Goal: Transaction & Acquisition: Purchase product/service

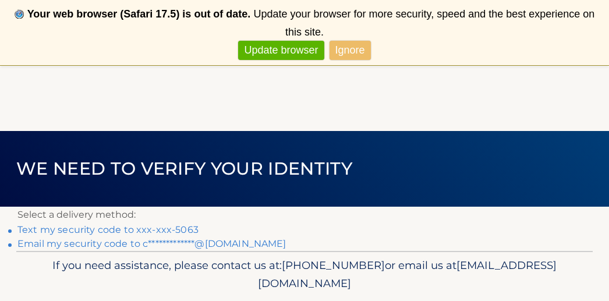
click at [135, 234] on link "Text my security code to xxx-xxx-5063" at bounding box center [107, 229] width 181 height 11
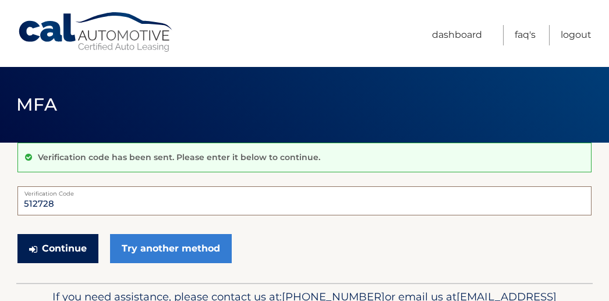
type input "512728"
click at [74, 254] on button "Continue" at bounding box center [57, 248] width 81 height 29
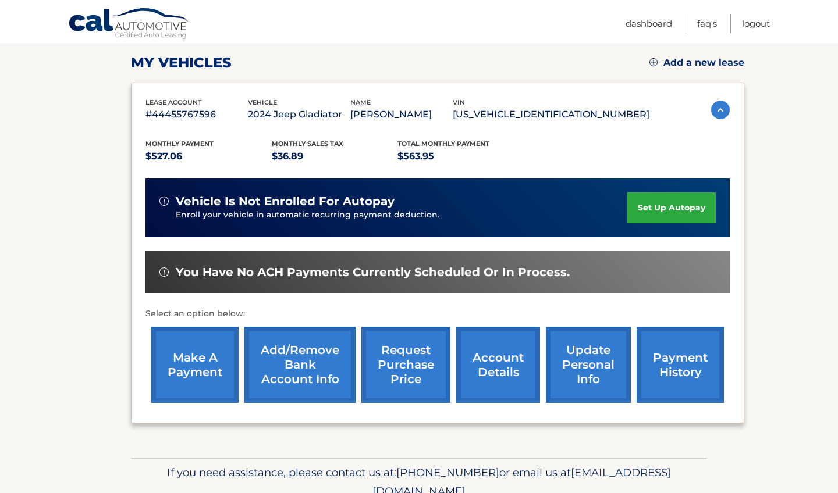
scroll to position [166, 0]
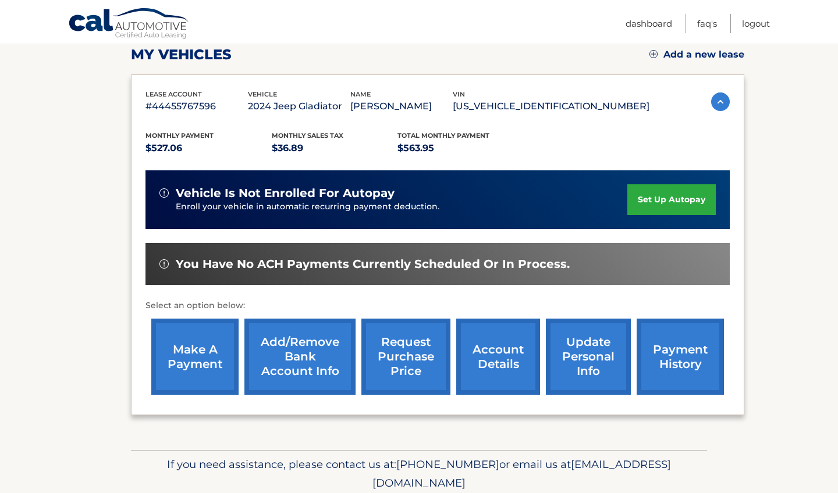
click at [223, 345] on link "make a payment" at bounding box center [194, 357] width 87 height 76
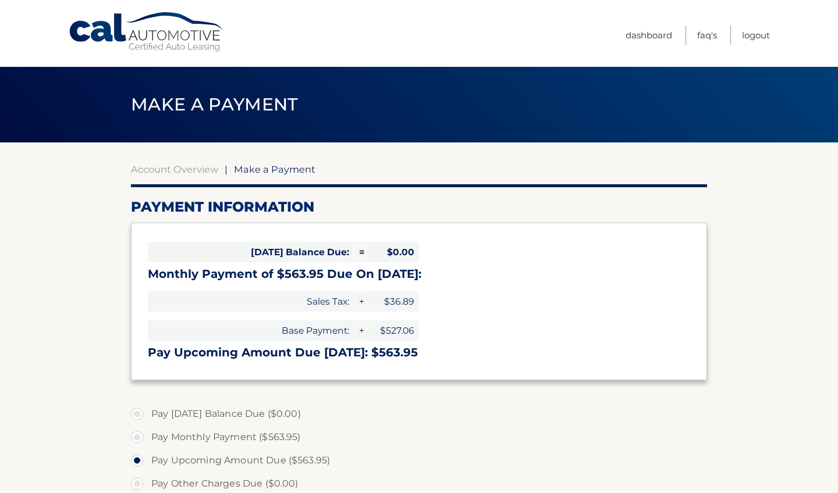
select select "MTU4MmJjY2EtMzU0Ni00ZDA5LWEyNGUtNThhNjg0MjY2NWFh"
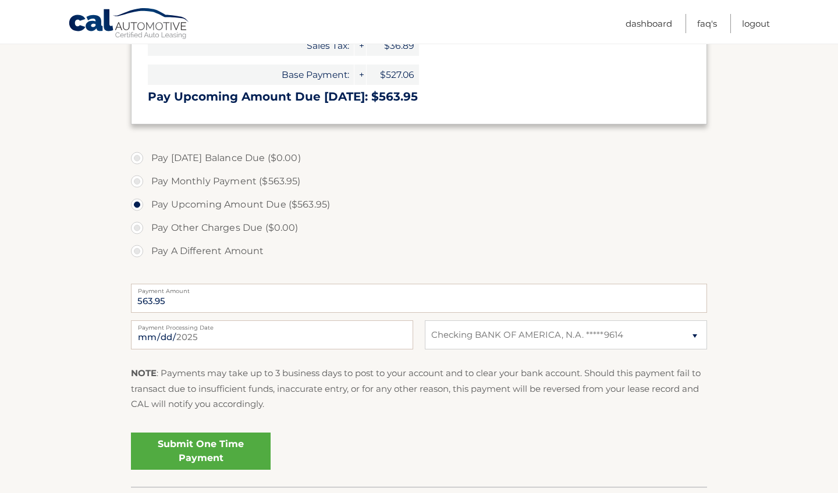
scroll to position [275, 0]
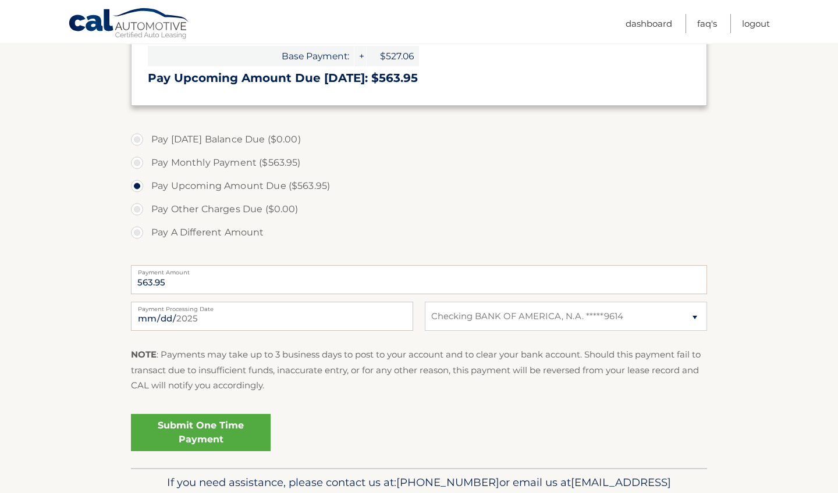
click at [225, 427] on link "Submit One Time Payment" at bounding box center [201, 432] width 140 height 37
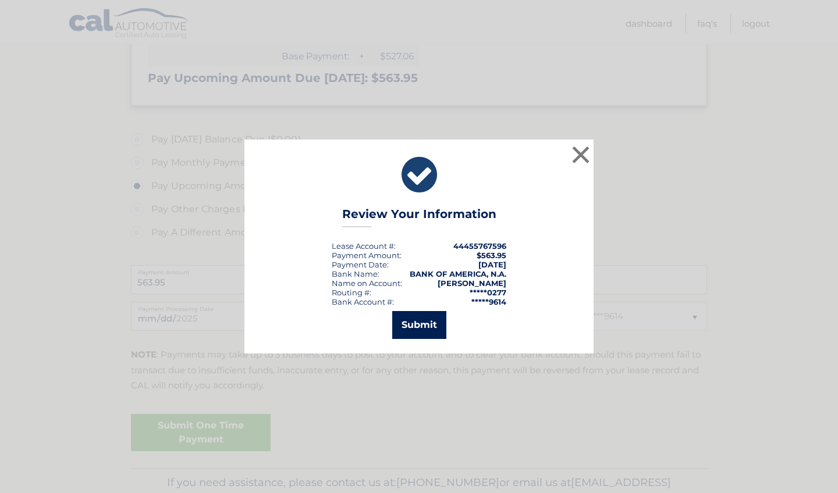
click at [408, 329] on button "Submit" at bounding box center [419, 325] width 54 height 28
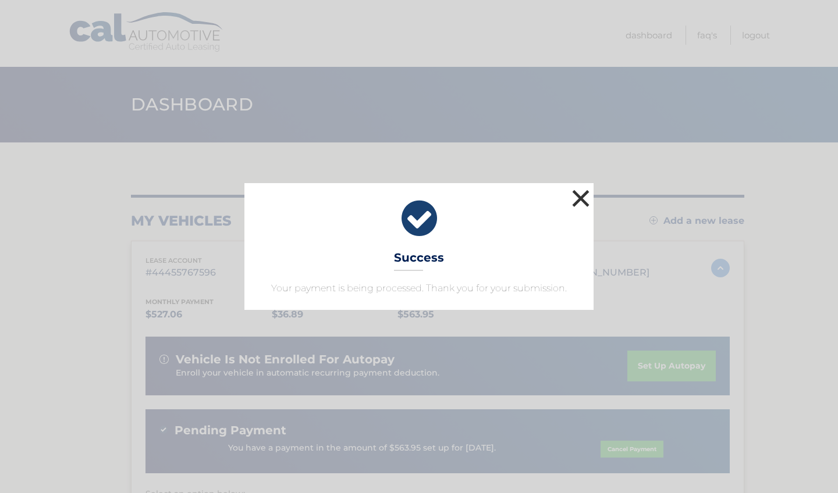
click at [583, 200] on button "×" at bounding box center [580, 198] width 23 height 23
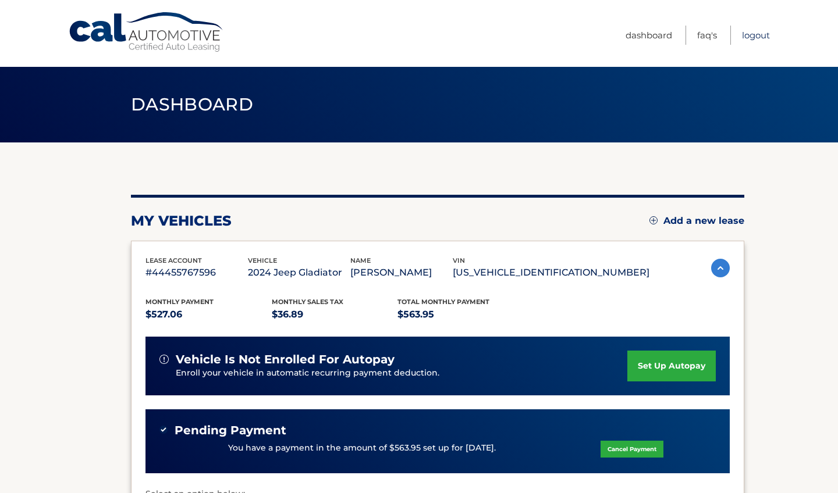
click at [756, 39] on link "Logout" at bounding box center [756, 35] width 28 height 19
